Goal: Task Accomplishment & Management: Use online tool/utility

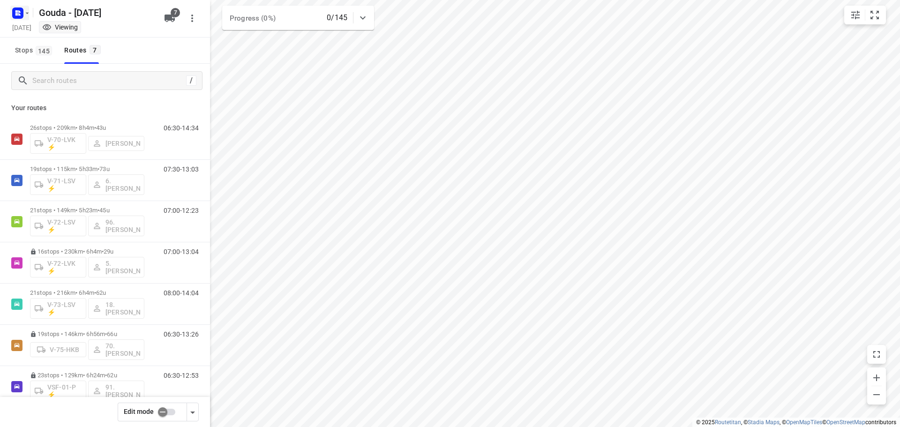
click at [27, 17] on button "button" at bounding box center [19, 13] width 19 height 15
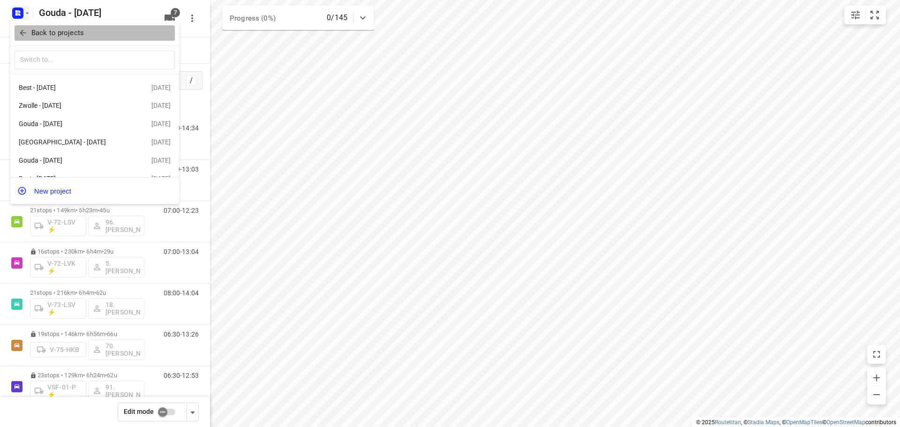
click at [29, 28] on span "Back to projects" at bounding box center [94, 33] width 153 height 11
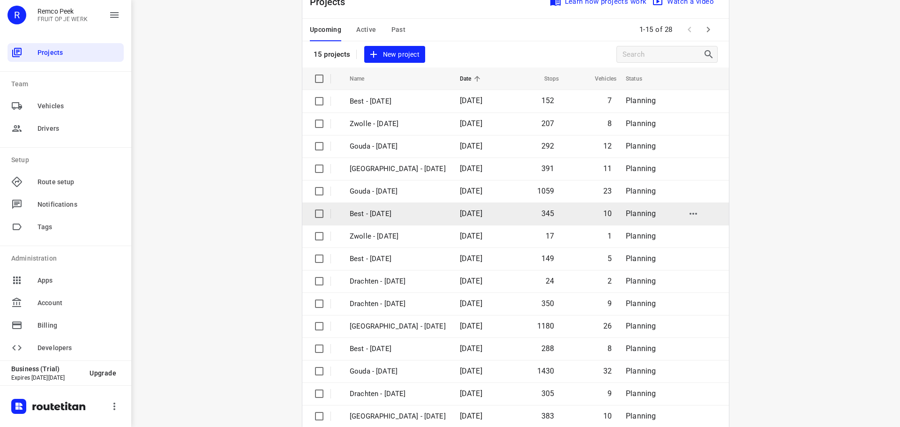
scroll to position [47, 0]
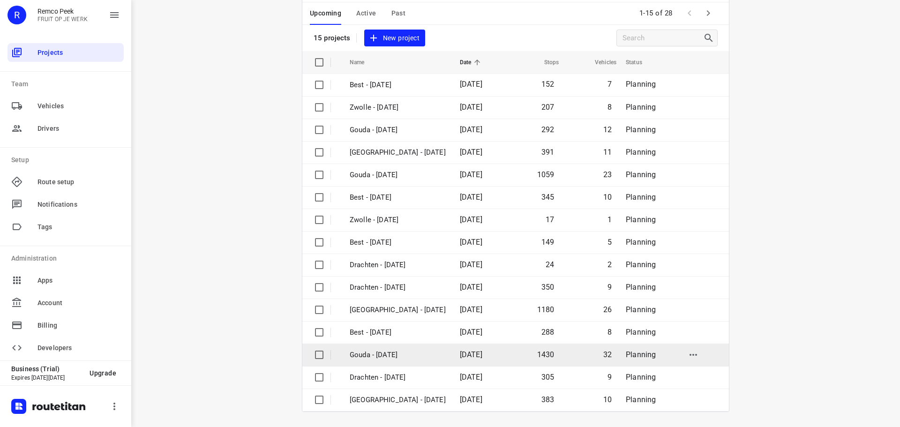
click at [387, 353] on p "Gouda - [DATE]" at bounding box center [398, 355] width 96 height 11
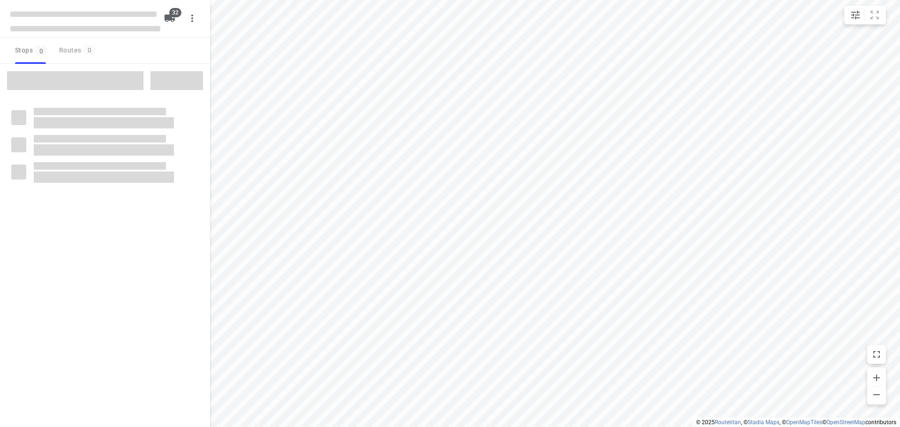
checkbox input "true"
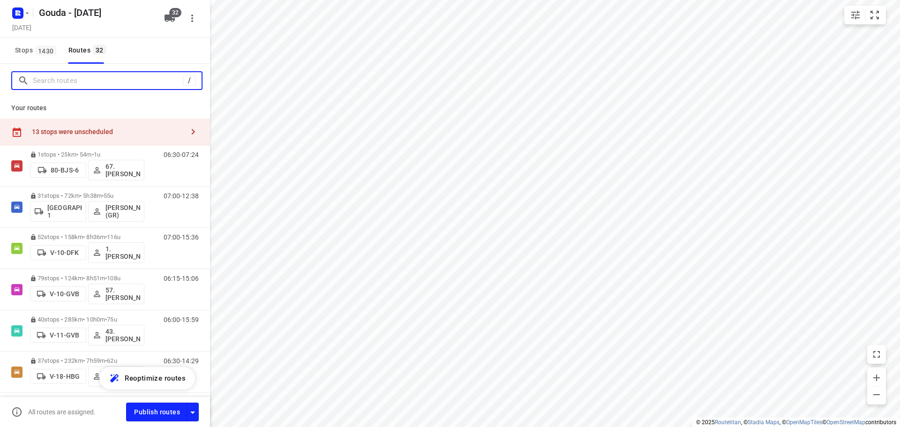
click at [88, 81] on input "Search routes" at bounding box center [108, 81] width 150 height 15
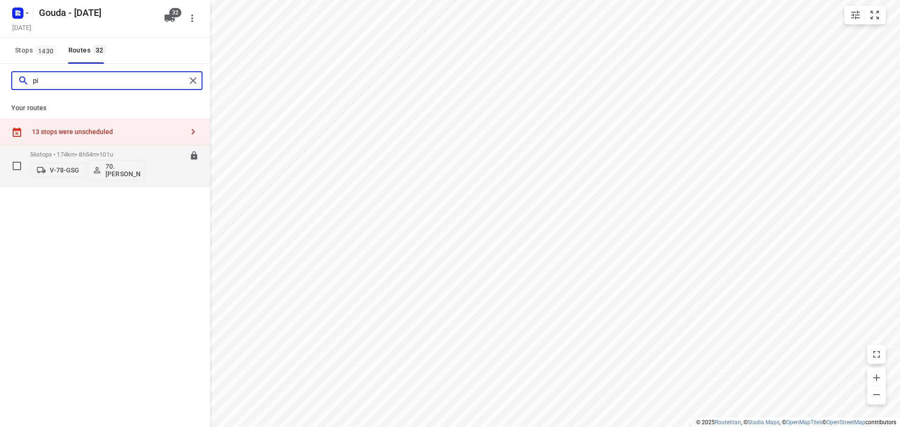
type input "p"
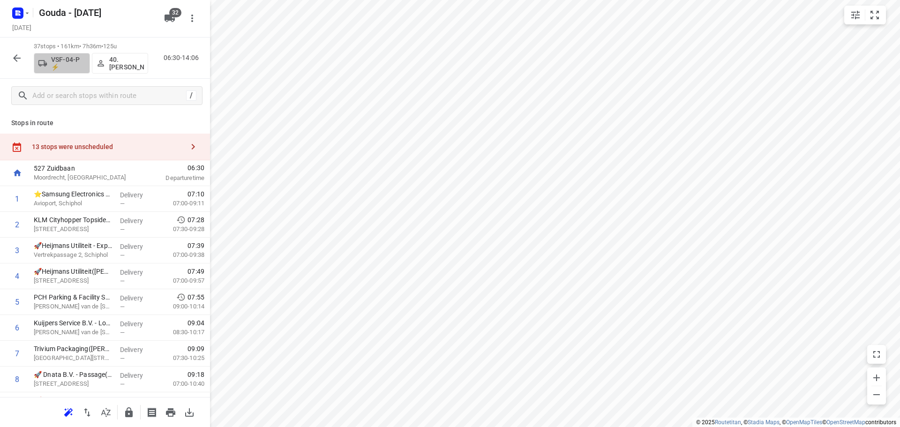
click at [60, 61] on p "VSF-04-P ⚡" at bounding box center [68, 63] width 35 height 15
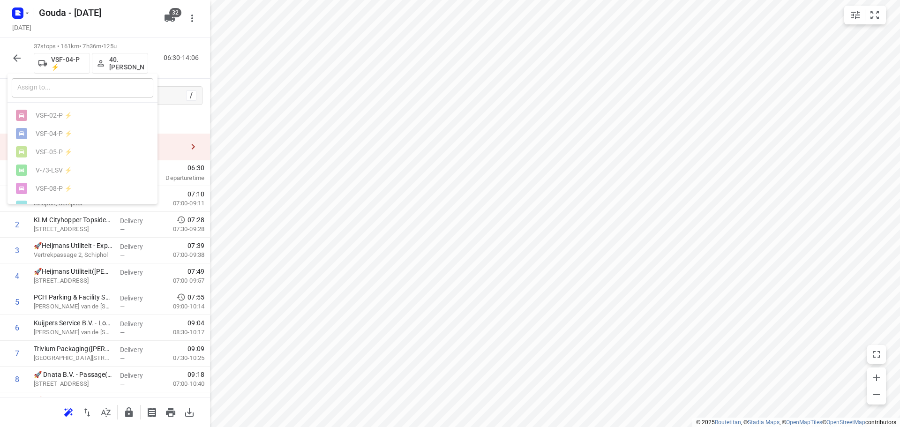
click at [78, 88] on input "text" at bounding box center [82, 87] width 141 height 19
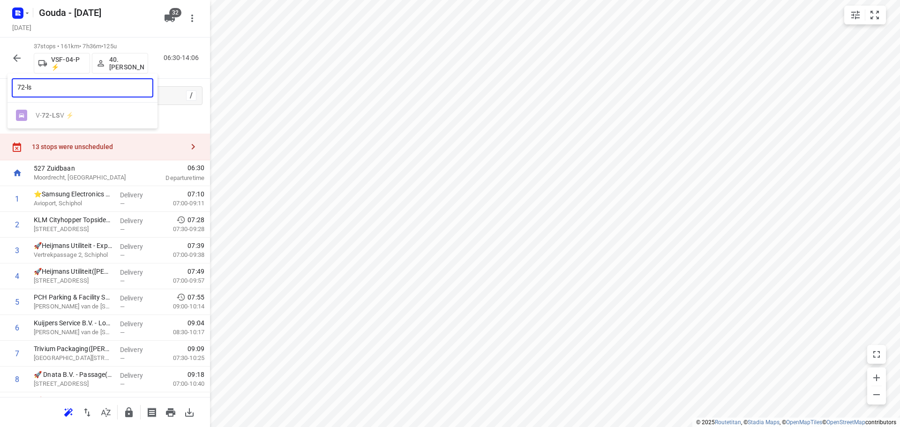
type input "72-ls"
click at [64, 125] on ul "V- 72-LS V ⚡" at bounding box center [82, 115] width 150 height 18
click at [16, 60] on div at bounding box center [450, 213] width 900 height 427
click at [16, 60] on icon "button" at bounding box center [16, 57] width 7 height 7
